Goal: Task Accomplishment & Management: Complete application form

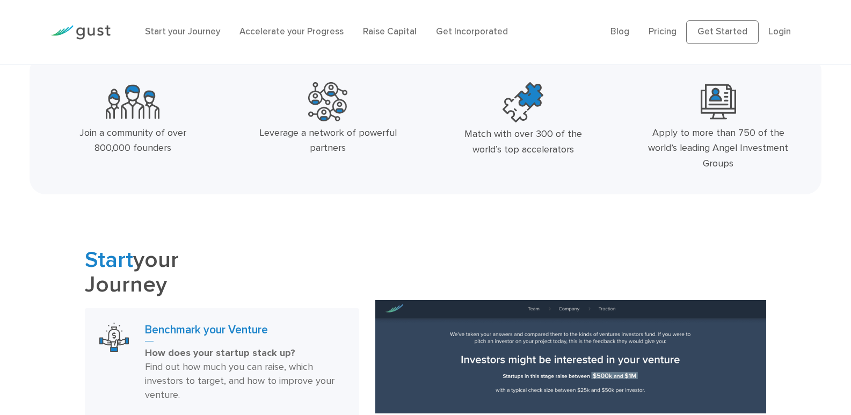
scroll to position [303, 0]
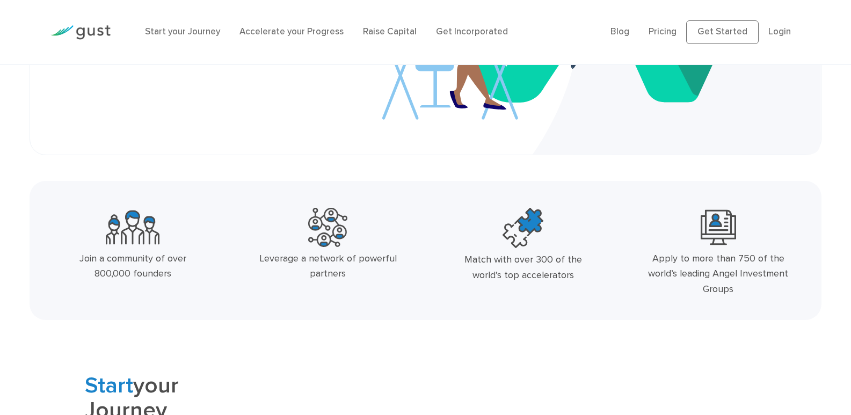
click at [92, 30] on img at bounding box center [80, 32] width 60 height 14
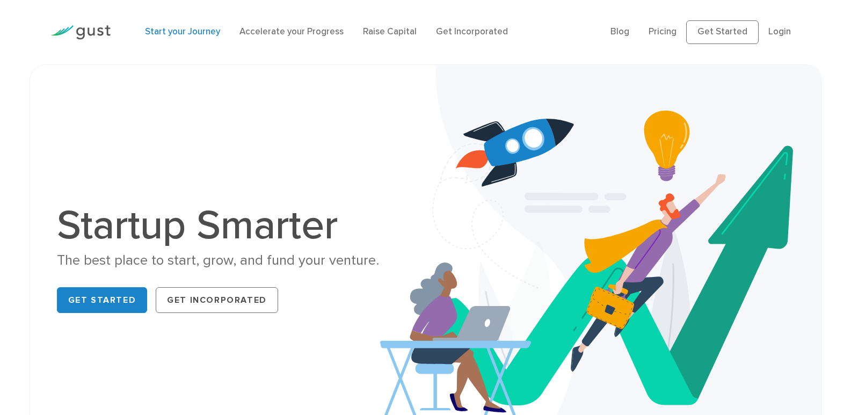
click at [199, 34] on link "Start your Journey" at bounding box center [182, 31] width 75 height 11
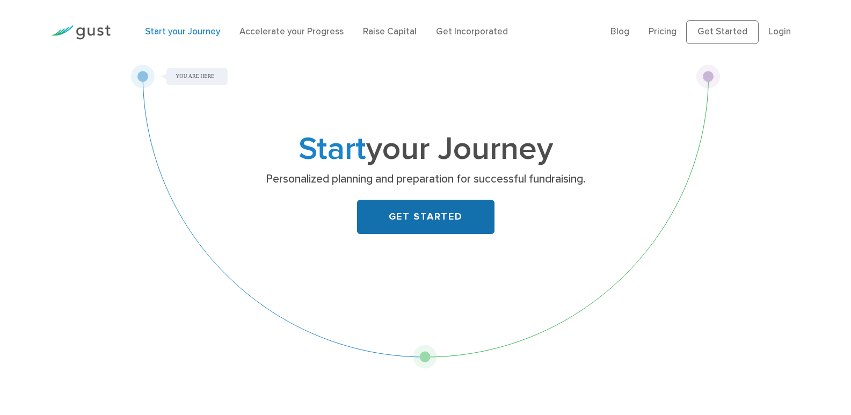
click at [425, 219] on link "GET STARTED" at bounding box center [425, 217] width 137 height 34
